Goal: Task Accomplishment & Management: Use online tool/utility

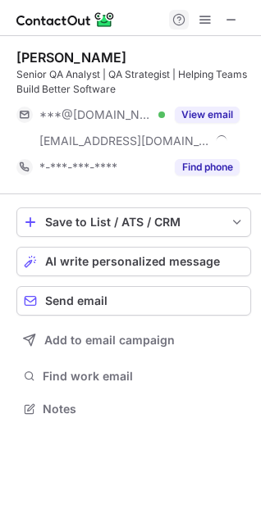
scroll to position [397, 261]
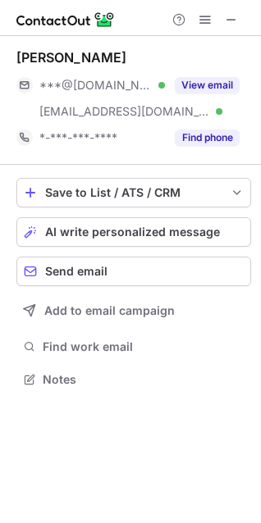
scroll to position [367, 261]
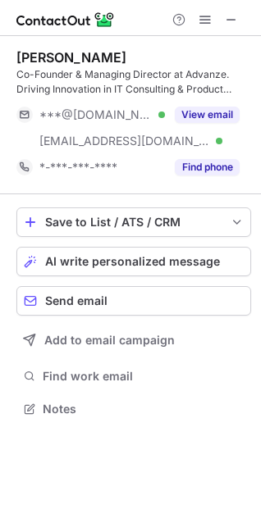
scroll to position [397, 261]
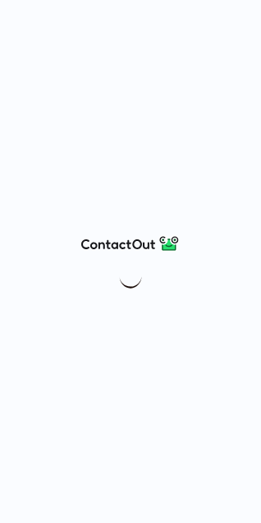
click at [246, 519] on div at bounding box center [130, 261] width 261 height 523
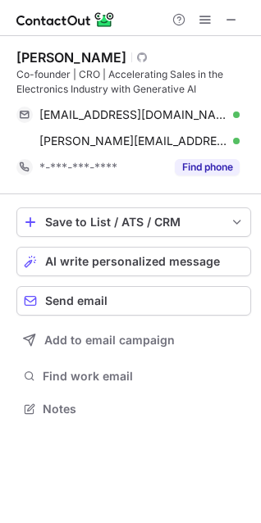
scroll to position [397, 261]
